Goal: Task Accomplishment & Management: Use online tool/utility

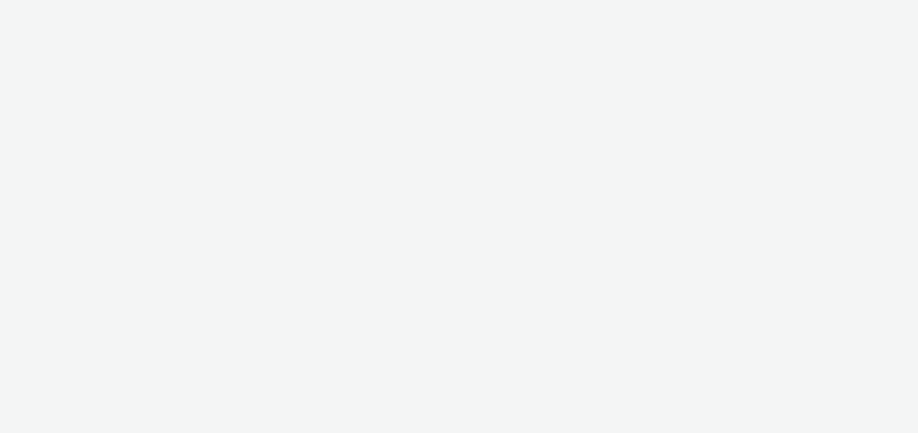
select select "47c37c18-910e-43a3-bb91-a2beb2847406"
select select "b1b940d3-d05b-48b5-821e-f328c33b988b"
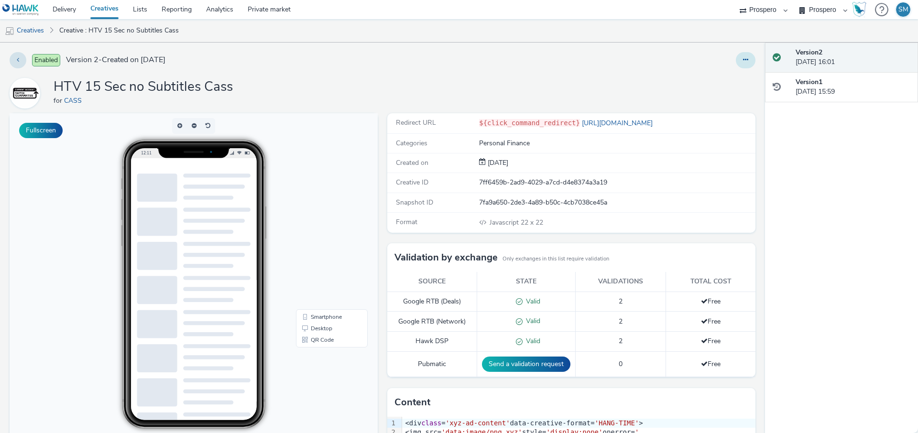
click at [746, 67] on button at bounding box center [746, 60] width 20 height 16
click at [720, 81] on link "Edit" at bounding box center [719, 79] width 72 height 19
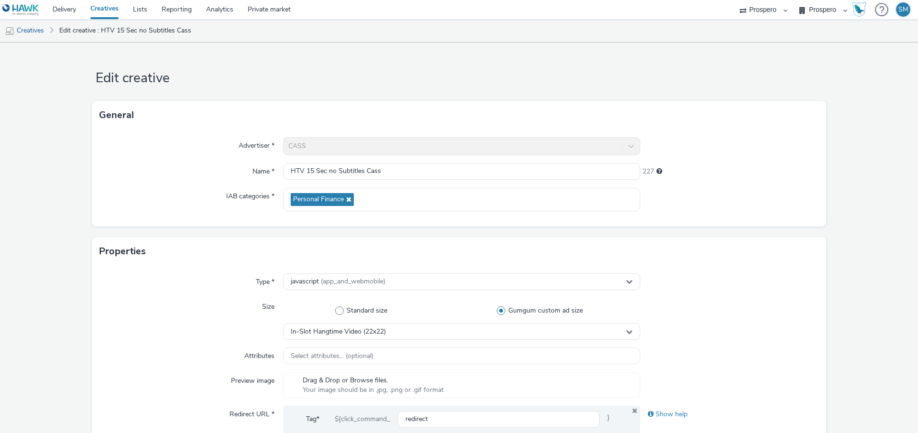
scroll to position [41, 0]
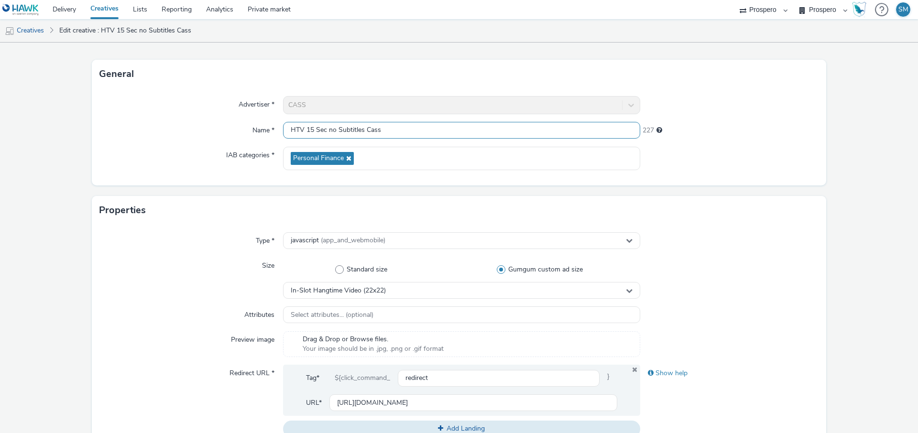
click at [340, 127] on input "HTV 15 Sec no Subtitles Cass" at bounding box center [461, 130] width 357 height 17
paste input "ADV:CASS|CAM:H2 [DATE]-Nov|CHA:Video|PLA:Prospero|INV:GumGum|TEC:N/A|PHA:H2|OBJ…"
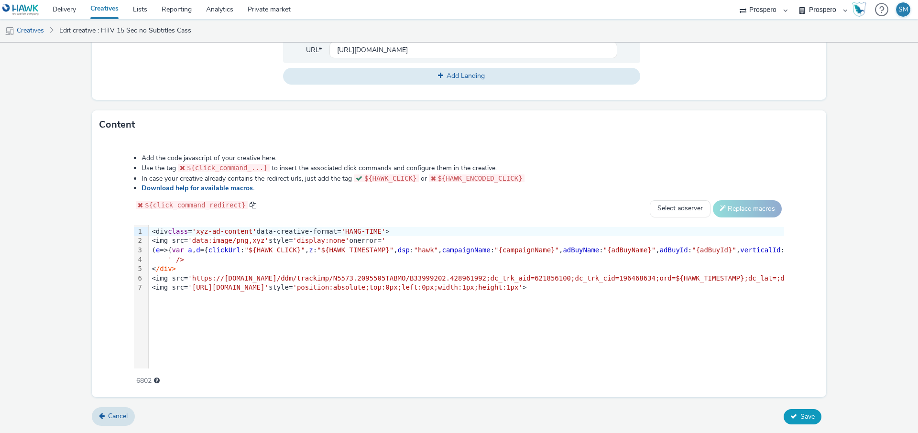
type input "ADV:CASS|CAM:H2 [DATE]-Nov|CHA:Video|PLA:Prospero|INV:GumGum|TEC:N/A|PHA:H2|OBJ…"
click at [793, 418] on icon at bounding box center [793, 416] width 7 height 7
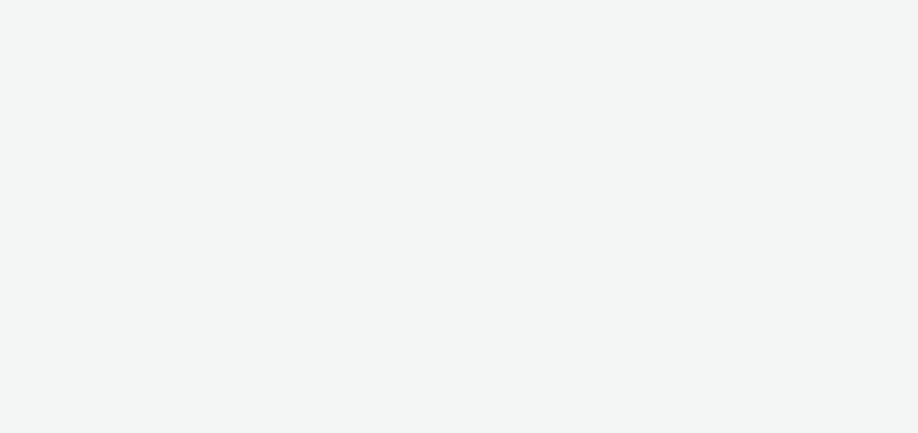
select select "47c37c18-910e-43a3-bb91-a2beb2847406"
select select "b1b940d3-d05b-48b5-821e-f328c33b988b"
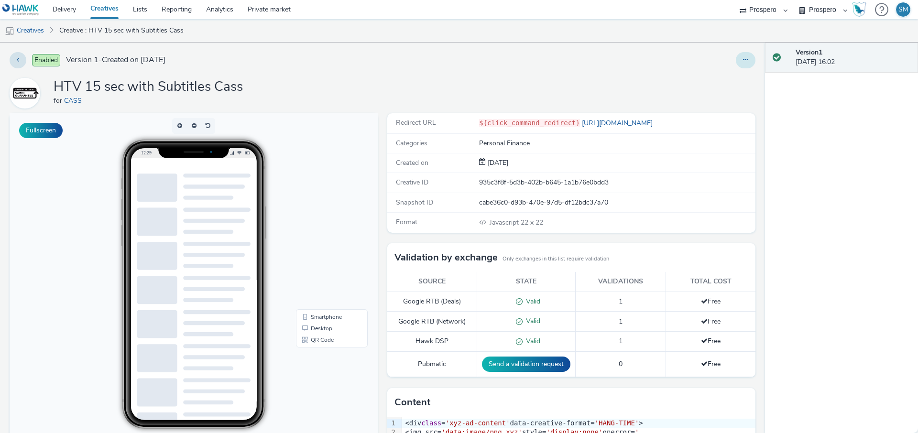
drag, startPoint x: 755, startPoint y: 41, endPoint x: 752, endPoint y: 56, distance: 15.6
click at [755, 41] on ul "Creatives Creative : HTV 15 sec with Subtitles Cass" at bounding box center [459, 30] width 918 height 23
click at [752, 56] on button at bounding box center [746, 60] width 20 height 16
click at [736, 82] on link "Edit" at bounding box center [719, 79] width 72 height 19
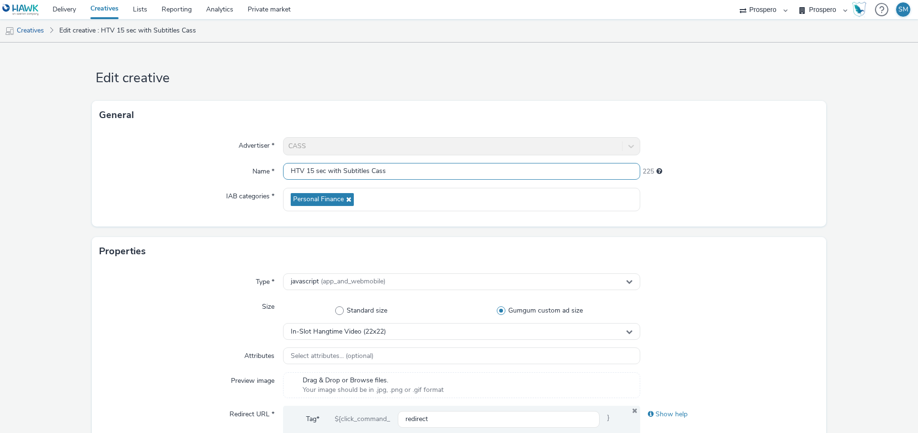
click at [421, 166] on input "HTV 15 sec with Subtitles Cass" at bounding box center [461, 171] width 357 height 17
paste input "ADV:CASS|CAM:H2 [DATE]-Nov|CHA:Video|PLA:Prospero|INV:GumGum|TEC:N/A|PHA:H2|OBJ…"
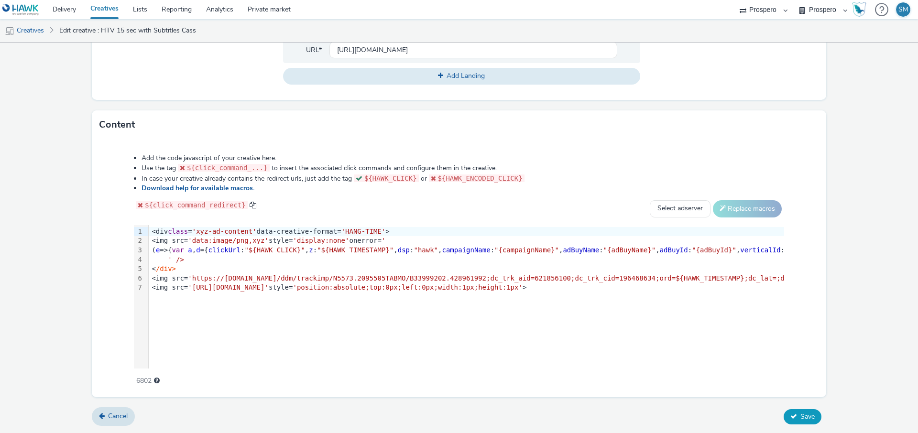
type input "ADV:CASS|CAM:H2 [DATE]-Nov|CHA:Video|PLA:Prospero|INV:GumGum|TEC:N/A|PHA:H2|OBJ…"
click at [813, 412] on span "Save" at bounding box center [807, 416] width 14 height 9
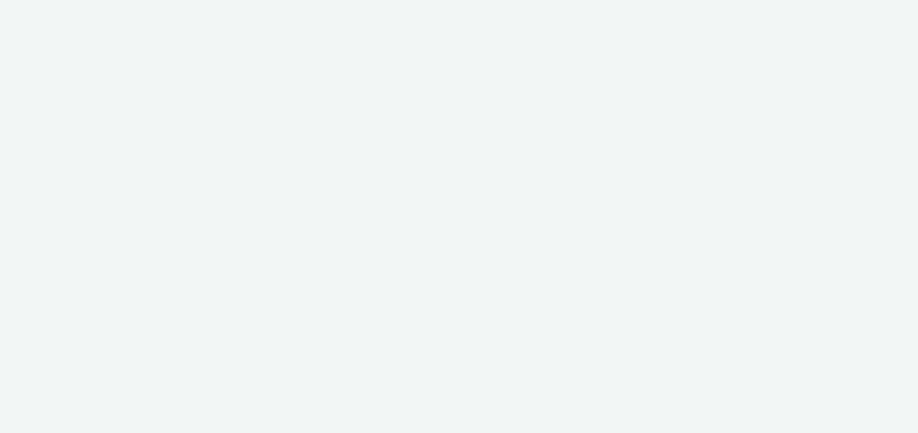
select select "47c37c18-910e-43a3-bb91-a2beb2847406"
select select "b1b940d3-d05b-48b5-821e-f328c33b988b"
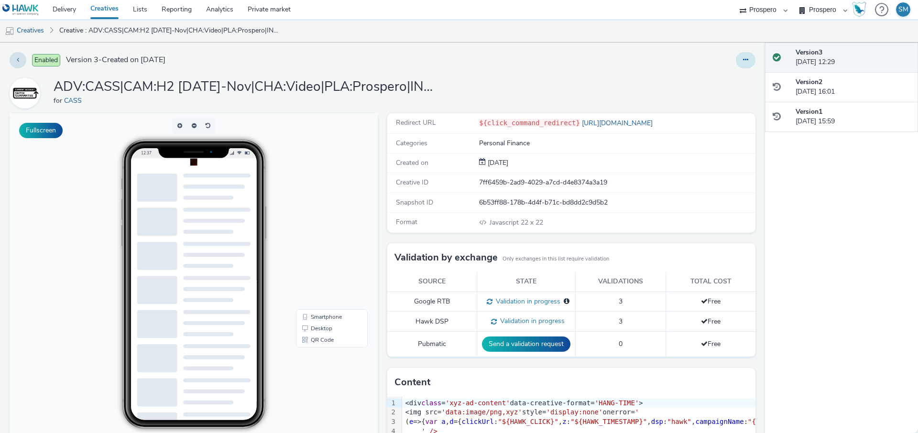
click at [745, 60] on icon at bounding box center [745, 59] width 5 height 7
click at [730, 84] on link "Edit" at bounding box center [719, 79] width 72 height 19
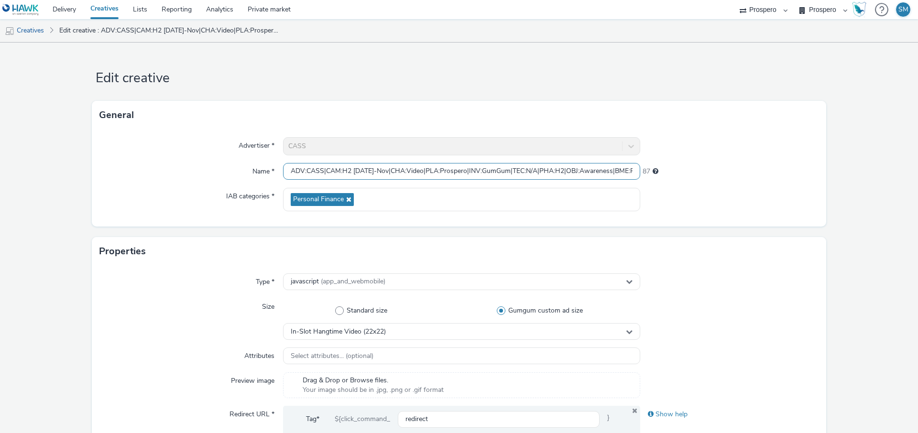
click at [479, 164] on input "ADV:CASS|CAM:H2 [DATE]-Nov|CHA:Video|PLA:Prospero|INV:GumGum|TEC:N/A|PHA:H2|OBJ…" at bounding box center [461, 171] width 357 height 17
paste input "ADV:CASS|CAM:H2 [DATE]-Nov|CHA:Video|PLA:Prospero|INV:GumGum|TEC:N/A|PHA:H2|OBJ…"
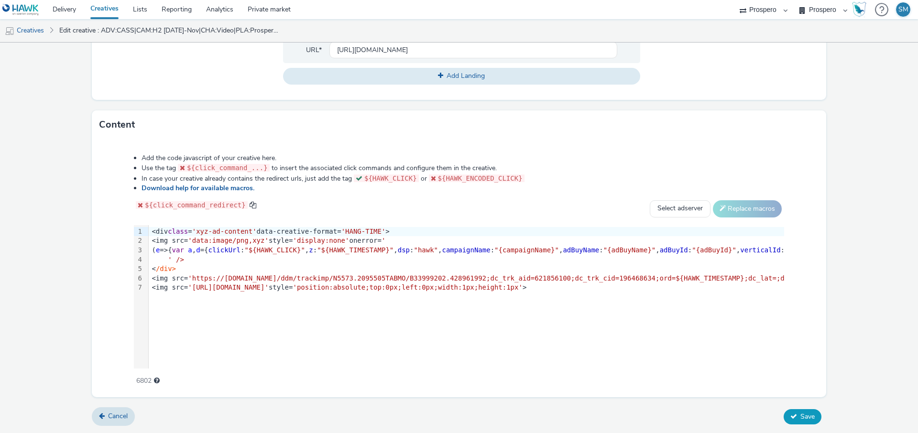
type input "ADV:CASS|CAM:H2 [DATE]-Nov|CHA:Video|PLA:Prospero|INV:GumGum|TEC:N/A|PHA:H2|OBJ…"
click at [792, 423] on button "Save" at bounding box center [802, 416] width 38 height 15
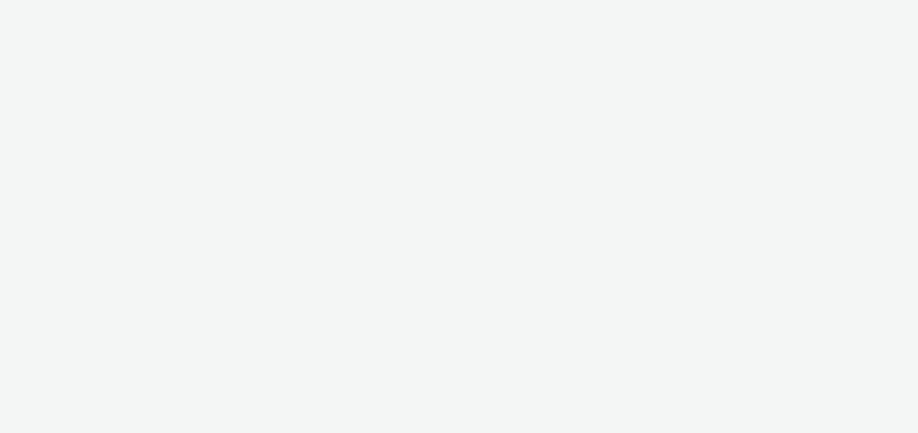
select select "47c37c18-910e-43a3-bb91-a2beb2847406"
select select "b1b940d3-d05b-48b5-821e-f328c33b988b"
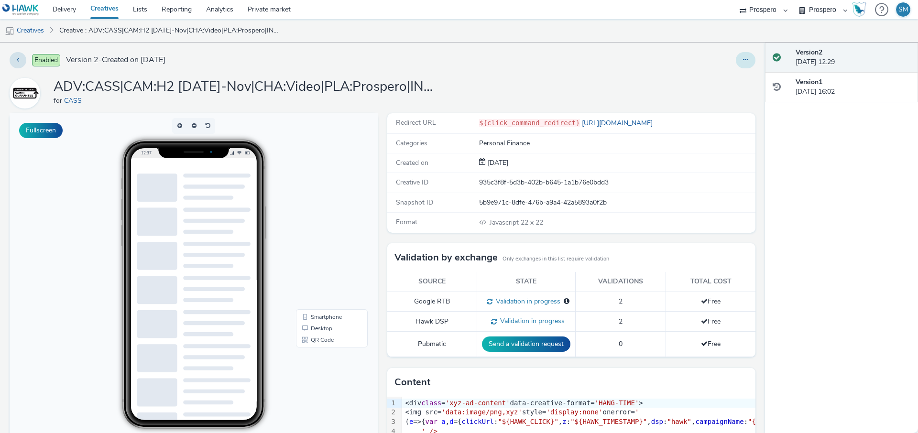
click at [747, 55] on button at bounding box center [746, 60] width 20 height 16
click at [740, 77] on link "Edit" at bounding box center [719, 79] width 72 height 19
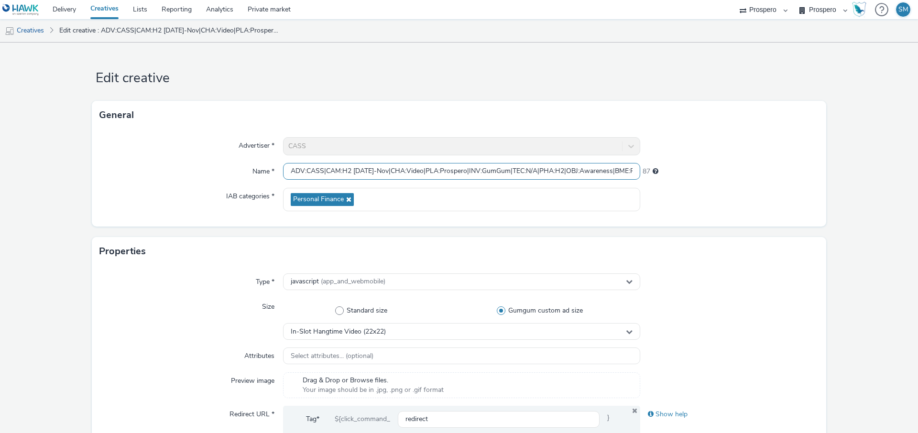
click at [427, 170] on input "ADV:CASS|CAM:H2 25 Sept-Nov|CHA:Video|PLA:Prospero|INV:GumGum|TEC:N/A|PHA:H2|OB…" at bounding box center [461, 171] width 357 height 17
paste input "ADV:CASS|CAM:H2 25 Sept-Nov|CHA:Video|PLA:Prospero|INV:GumGum|TEC:N/A|PHA:H2|OB…"
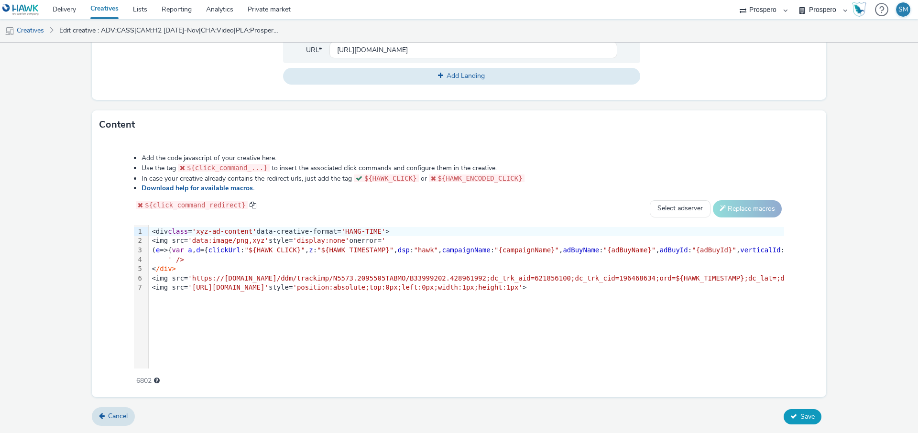
type input "ADV:CASS|CAM:H2 25 Sept-Nov|CHA:Video|PLA:Prospero|INV:GumGum|TEC:N/A|PHA:H2|OB…"
click at [803, 416] on span "Save" at bounding box center [807, 416] width 14 height 9
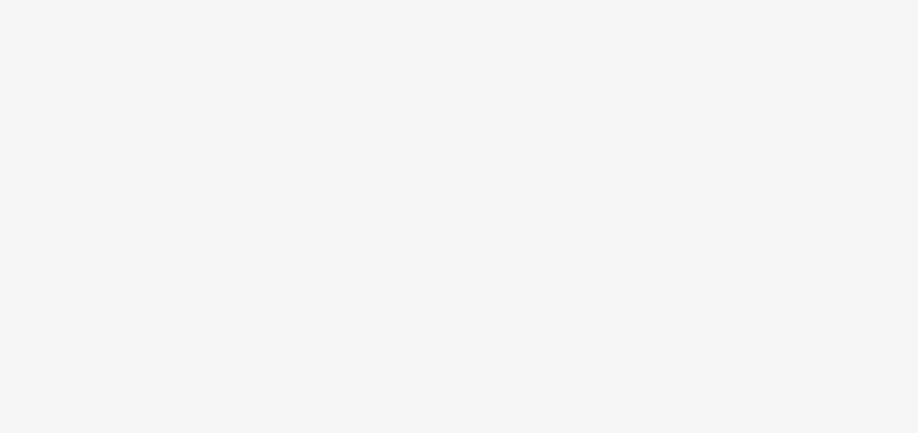
select select "47c37c18-910e-43a3-bb91-a2beb2847406"
select select "b1b940d3-d05b-48b5-821e-f328c33b988b"
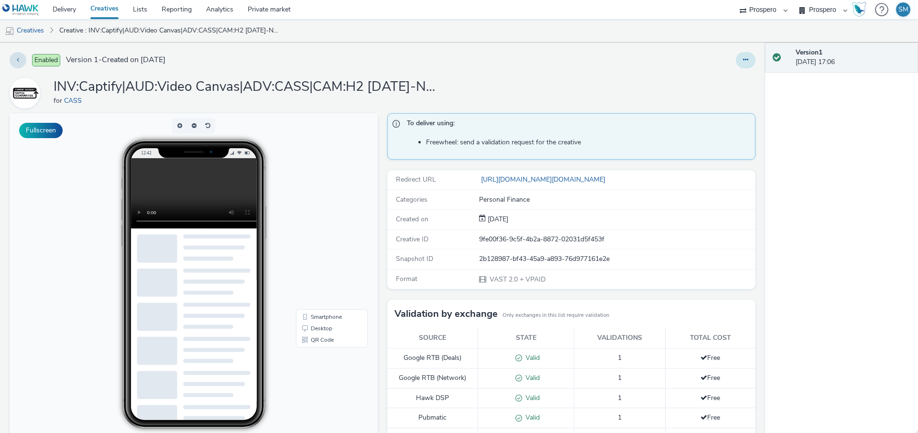
click at [743, 65] on button at bounding box center [746, 60] width 20 height 16
click at [727, 97] on link "Duplicate" at bounding box center [719, 98] width 72 height 19
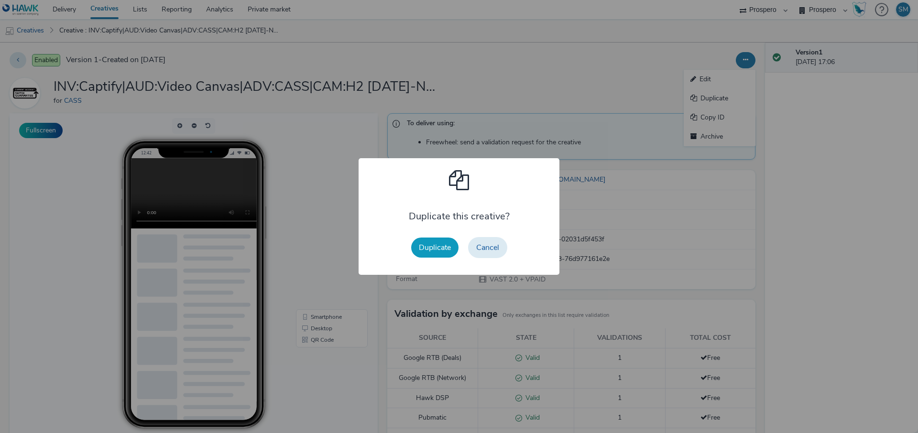
click at [426, 249] on button "Duplicate" at bounding box center [434, 248] width 47 height 20
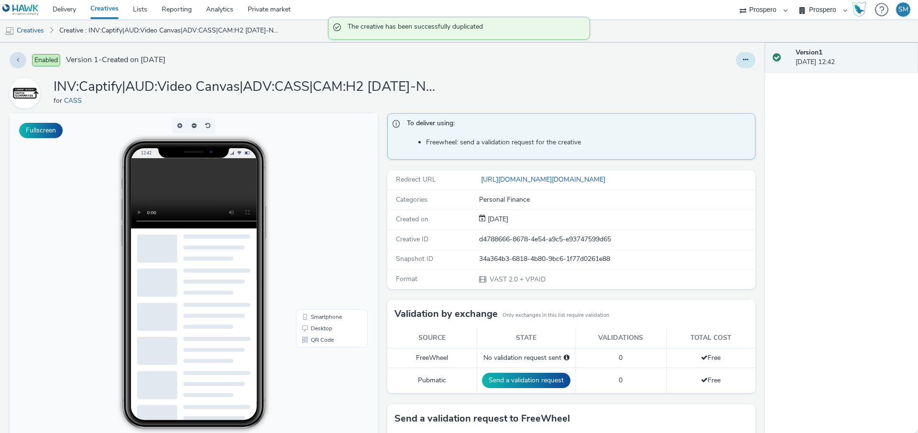
click at [748, 60] on button at bounding box center [746, 60] width 20 height 16
click at [725, 77] on link "Edit" at bounding box center [719, 79] width 72 height 19
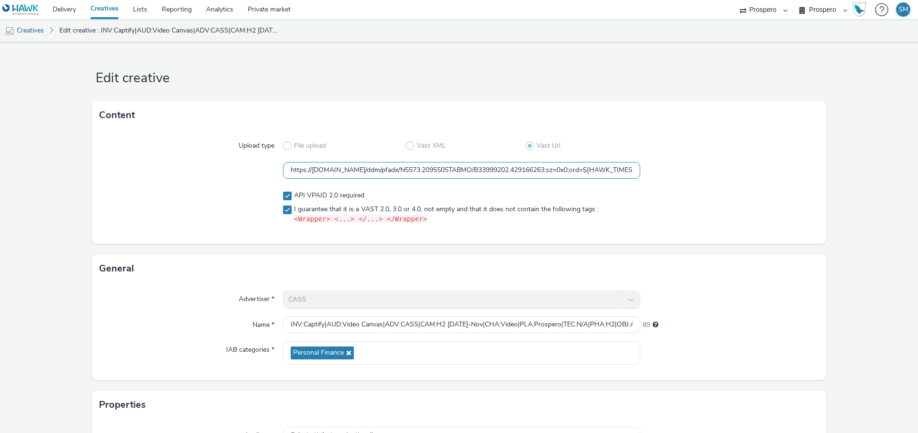
click at [447, 169] on input "https://[DOMAIN_NAME]/ddm/pfadx/N5573.2095505TABMO/B33999202.429166263;sz=0x0;o…" at bounding box center [461, 170] width 357 height 17
click at [398, 328] on input "INV:Captify|AUD:Video Canvas|ADV:CASS|CAM:H2 [DATE]-Nov|CHA:Video|PLA:Prospero|…" at bounding box center [461, 324] width 357 height 17
paste input "ADV:CASS|CAM:H2 [DATE]-Nov|CHA:Video|PLA:Prospero|INV:Captify|TEC:N/A|PHA:H2|OB…"
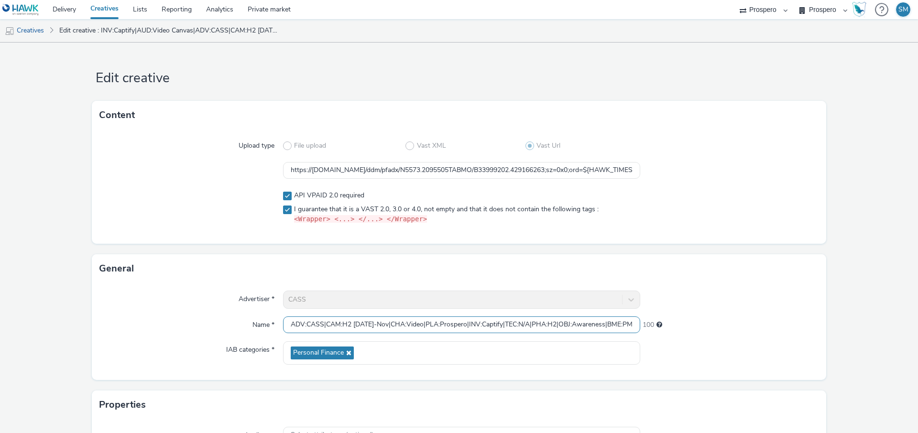
scroll to position [0, 198]
type input "ADV:CASS|CAM:H2 [DATE]-Nov|CHA:Video|PLA:Prospero|INV:Captify|TEC:N/A|PHA:H2|OB…"
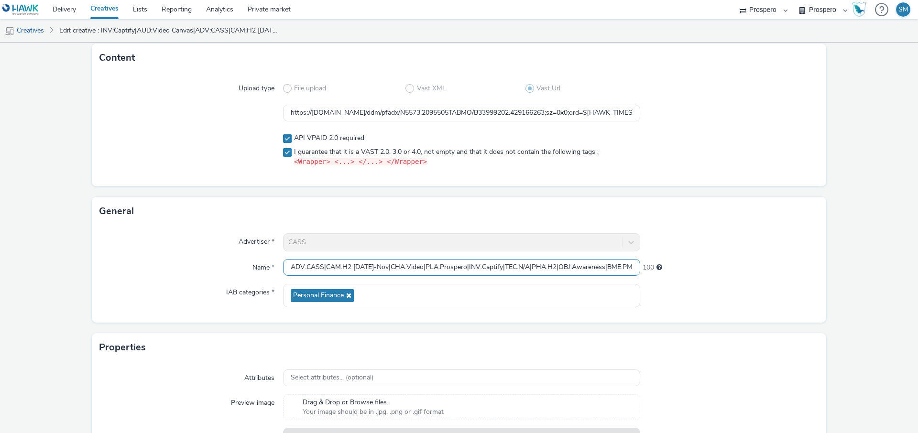
scroll to position [30, 0]
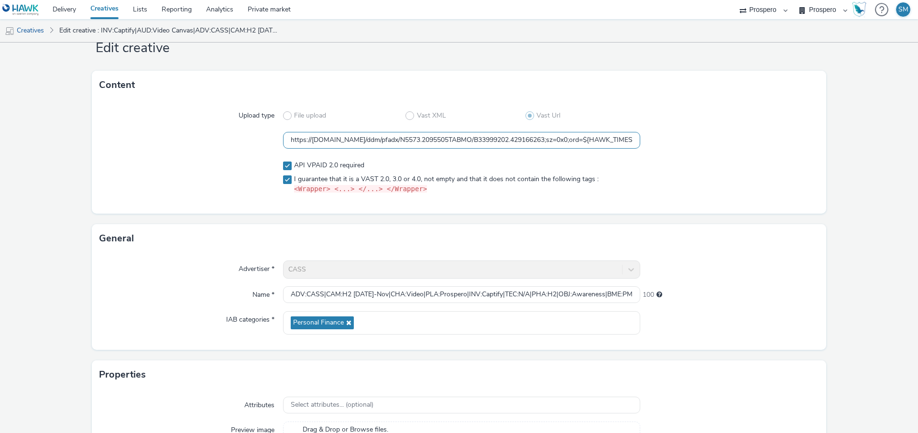
click at [357, 133] on input "https://[DOMAIN_NAME]/ddm/pfadx/N5573.2095505TABMO/B33999202.429166263;sz=0x0;o…" at bounding box center [461, 140] width 357 height 17
paste input "[DOMAIN_NAME]/22e7ad0f/vpaid/vast.xml?accountId=82b99a5d&iosAdvId=${HAWK_DEVICE…"
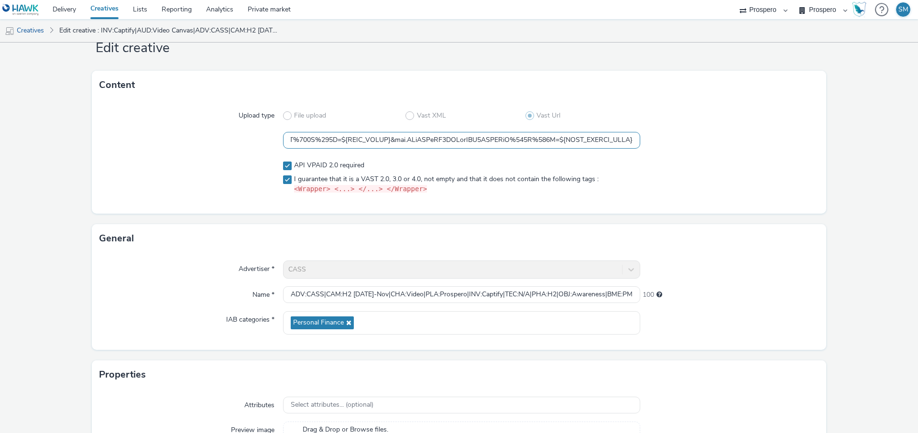
type input "https://[DOMAIN_NAME]/22e7ad0f/vpaid/vast.xml?accountId=82b99a5d&iosAdvId=${HAW…"
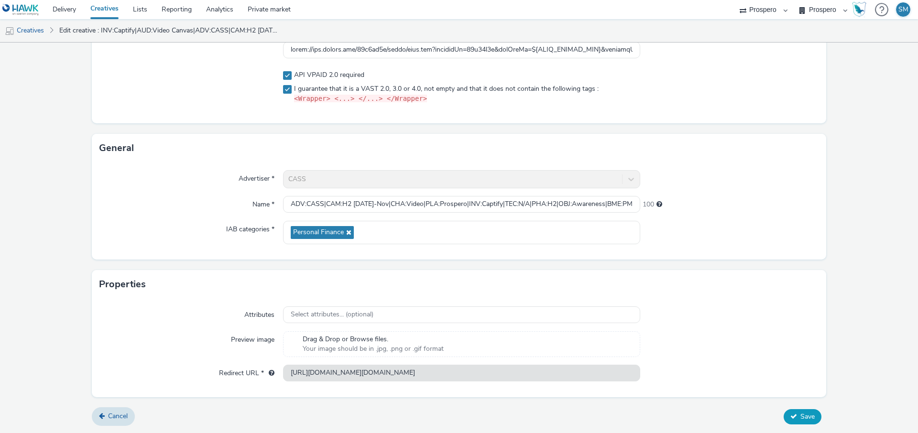
click at [794, 415] on icon at bounding box center [793, 416] width 7 height 7
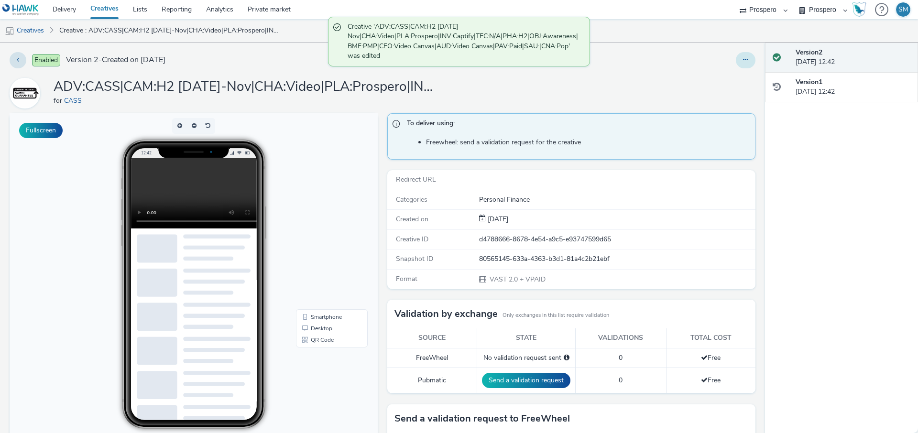
click at [741, 59] on button at bounding box center [746, 60] width 20 height 16
click at [720, 97] on link "Duplicate" at bounding box center [719, 98] width 72 height 19
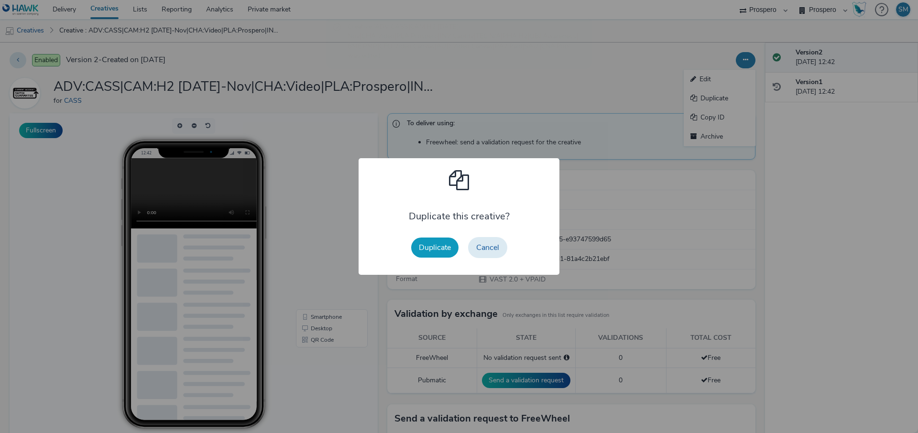
click at [426, 252] on button "Duplicate" at bounding box center [434, 248] width 47 height 20
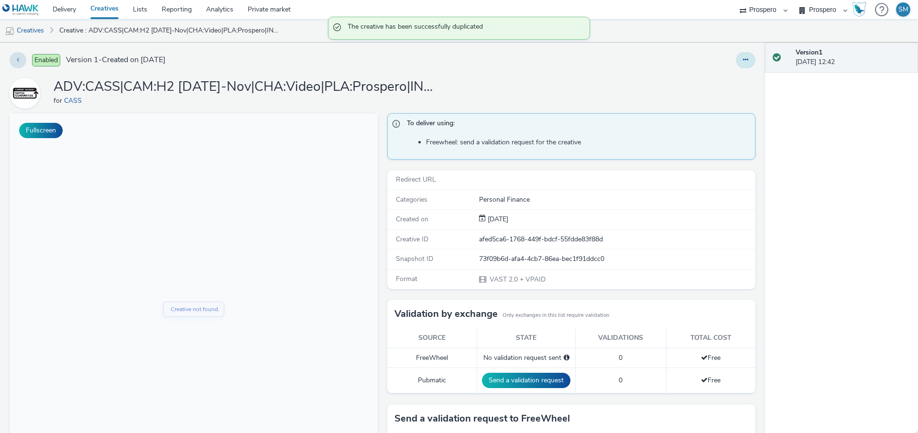
click at [745, 65] on button at bounding box center [746, 60] width 20 height 16
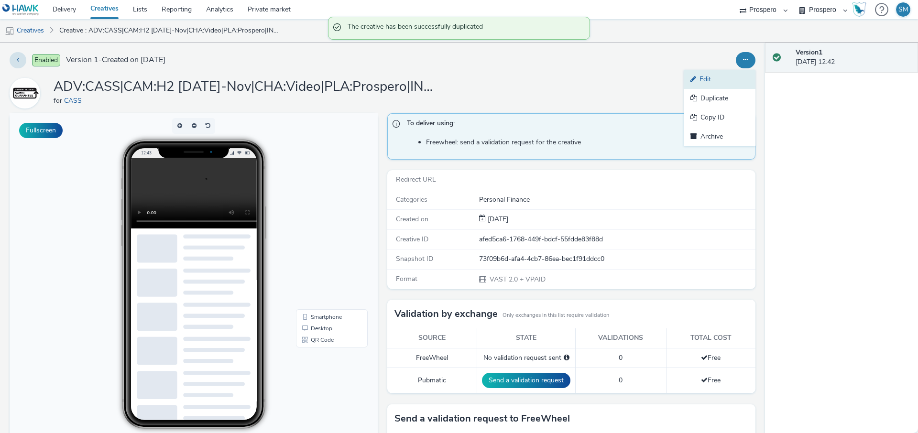
click at [732, 81] on link "Edit" at bounding box center [719, 79] width 72 height 19
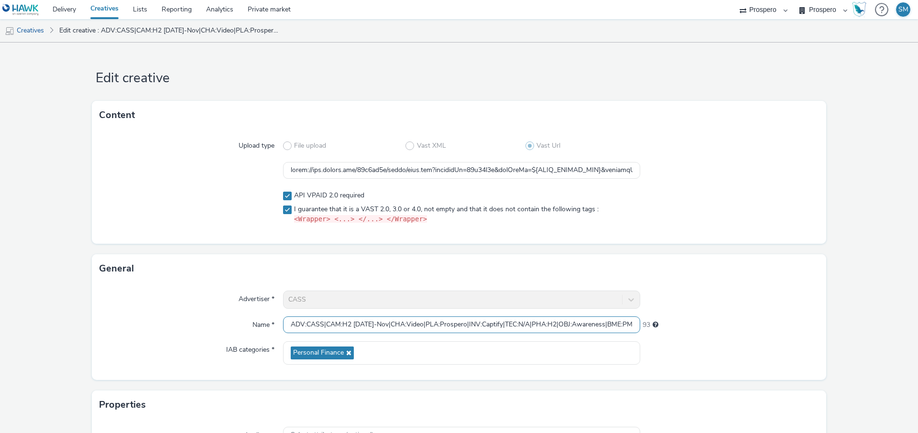
click at [376, 319] on input "ADV:CASS|CAM:H2 [DATE]-Nov|CHA:Video|PLA:Prospero|INV:Captify|TEC:N/A|PHA:H2|OB…" at bounding box center [461, 324] width 357 height 17
paste input "text"
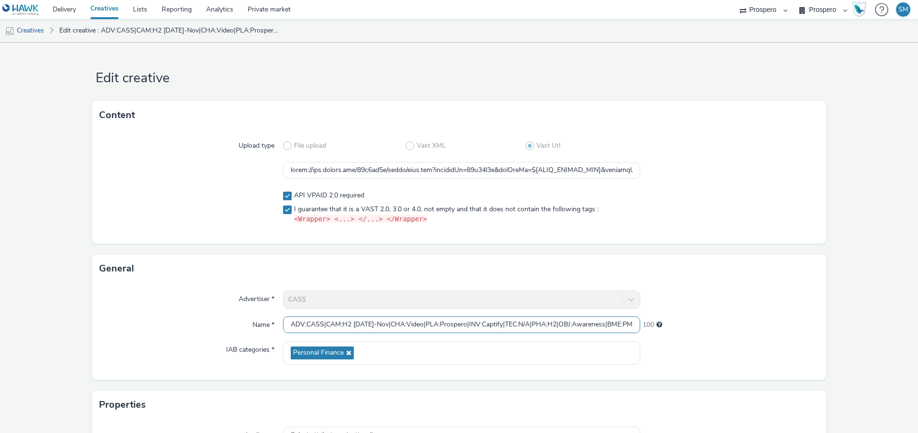
scroll to position [0, 198]
type input "ADV:CASS|CAM:H2 [DATE]-Nov|CHA:Video|PLA:Prospero|INV:Captify|TEC:N/A|PHA:H2|OB…"
click at [391, 166] on input "text" at bounding box center [461, 170] width 357 height 17
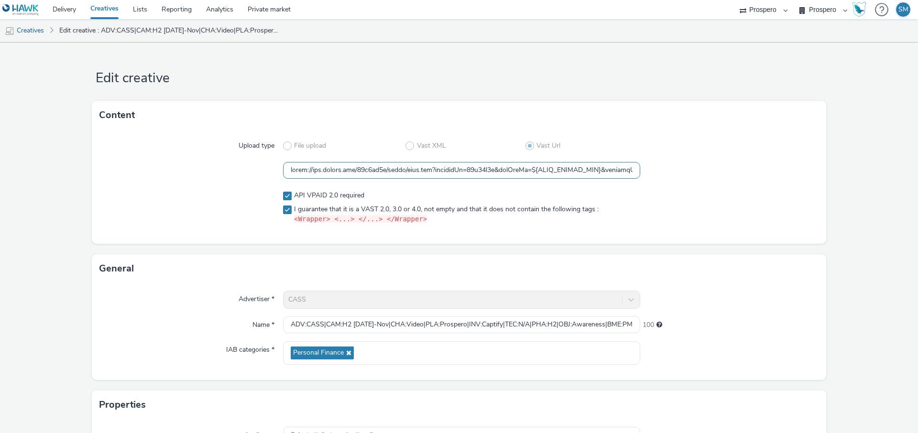
click at [391, 166] on input "text" at bounding box center [461, 170] width 357 height 17
paste input "f0ba2338"
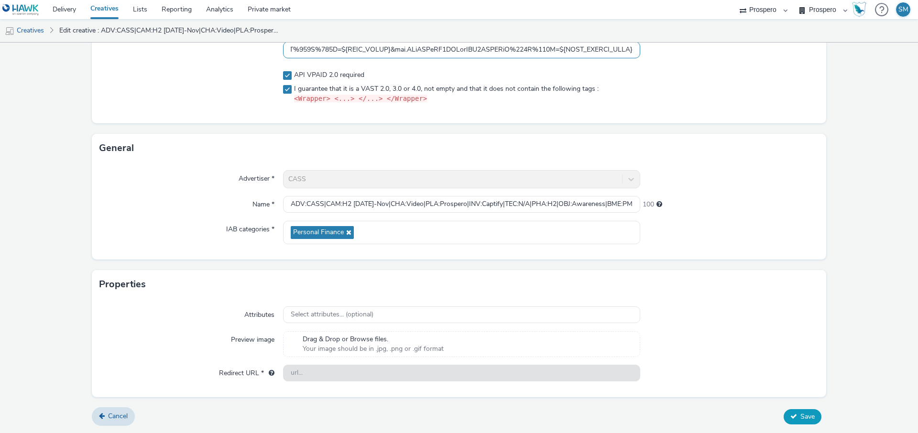
type input "https://[DOMAIN_NAME]/f0ba2338/vpaid/vast.xml?accountId=82b99a5d&iosAdvId=${HAW…"
click at [796, 413] on icon at bounding box center [793, 416] width 7 height 7
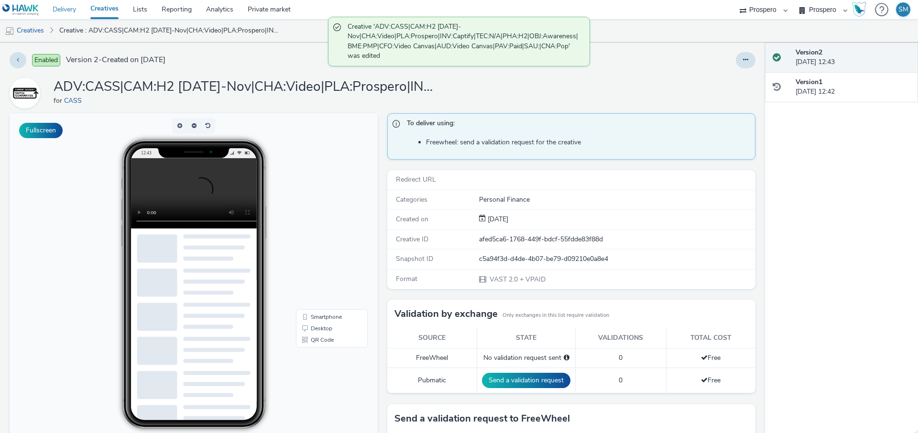
click at [59, 13] on link "Delivery" at bounding box center [64, 9] width 38 height 19
